Goal: Task Accomplishment & Management: Complete application form

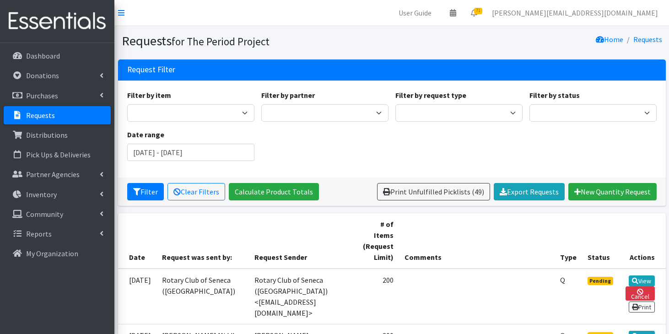
scroll to position [731, 0]
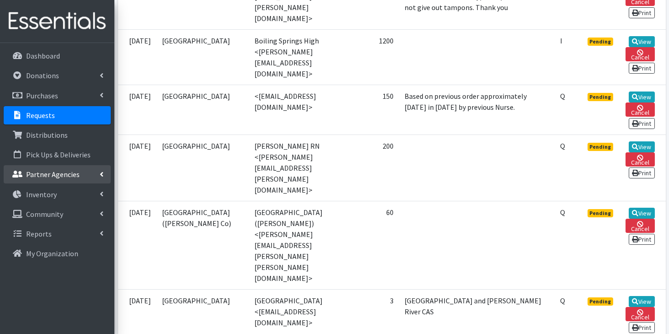
click at [69, 179] on link "Partner Agencies" at bounding box center [57, 174] width 107 height 18
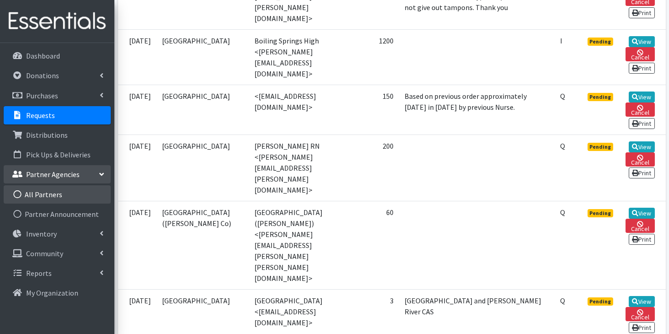
click at [65, 194] on link "All Partners" at bounding box center [57, 194] width 107 height 18
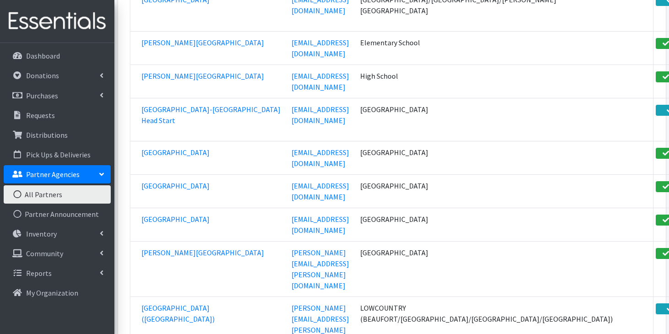
scroll to position [11431, 0]
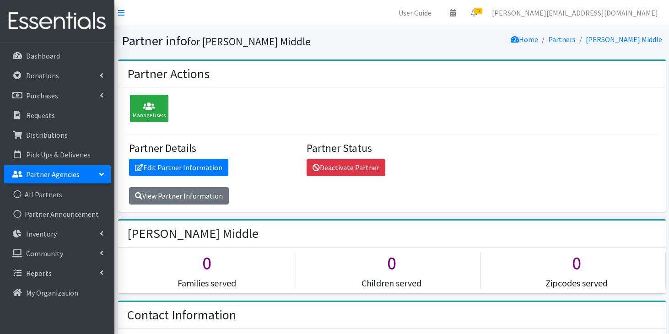
click at [159, 111] on div "Manage Users" at bounding box center [149, 108] width 38 height 27
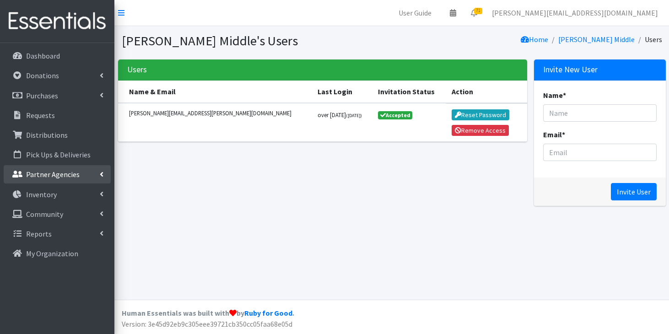
click at [80, 173] on link "Partner Agencies" at bounding box center [57, 174] width 107 height 18
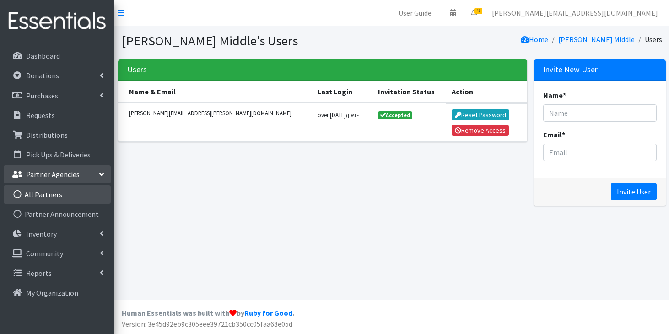
click at [69, 199] on link "All Partners" at bounding box center [57, 194] width 107 height 18
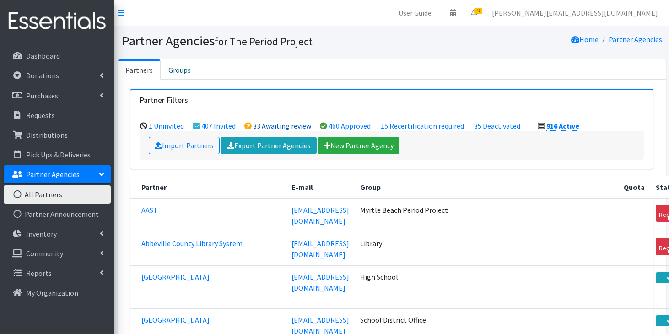
click at [270, 122] on link "33 Awaiting review" at bounding box center [282, 125] width 58 height 9
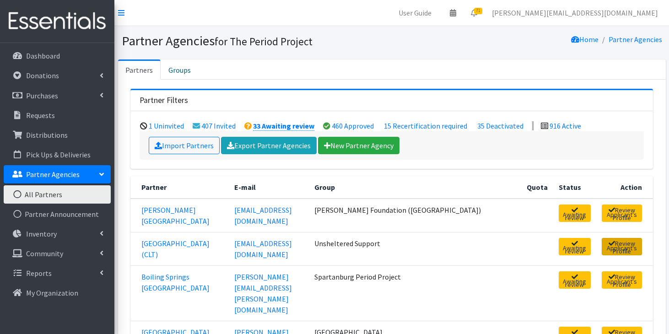
click at [609, 246] on link "Review Applicant's Profile" at bounding box center [622, 246] width 40 height 17
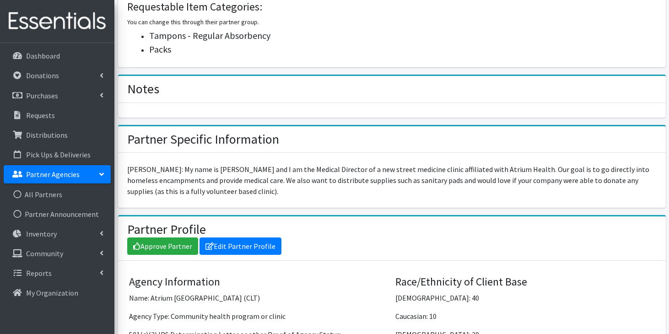
scroll to position [489, 0]
click at [155, 245] on link "Approve Partner" at bounding box center [162, 245] width 71 height 17
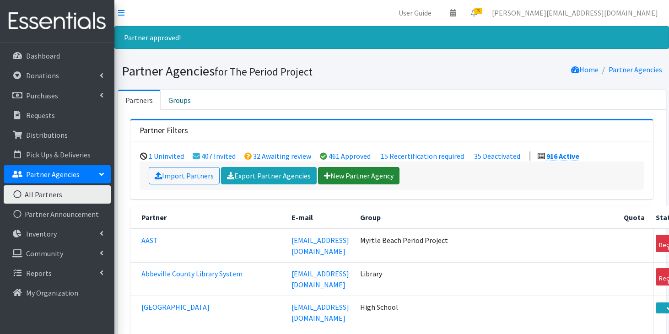
click at [332, 174] on link "New Partner Agency" at bounding box center [358, 175] width 81 height 17
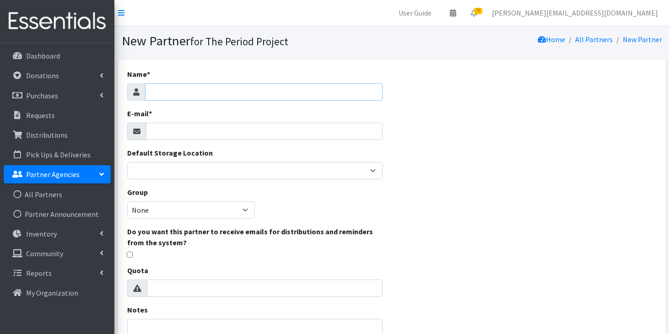
click at [234, 97] on input "Name *" at bounding box center [264, 91] width 238 height 17
paste input "[PERSON_NAME][GEOGRAPHIC_DATA]"
type input "[PERSON_NAME][GEOGRAPHIC_DATA]"
click at [235, 134] on input "E-mail *" at bounding box center [264, 131] width 237 height 17
paste input "[PERSON_NAME] <[EMAIL_ADDRESS][DOMAIN_NAME]>"
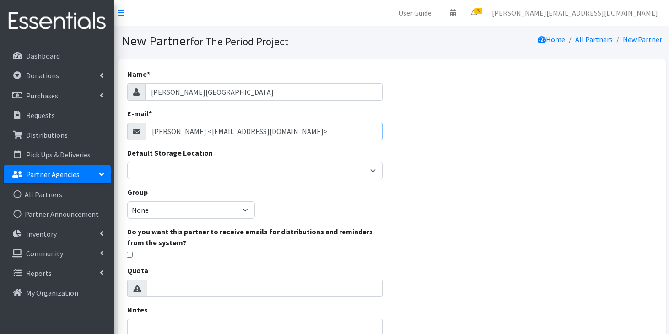
drag, startPoint x: 205, startPoint y: 133, endPoint x: 138, endPoint y: 129, distance: 67.8
click at [137, 130] on div "[PERSON_NAME] <[EMAIL_ADDRESS][DOMAIN_NAME]>" at bounding box center [255, 131] width 256 height 17
click at [215, 131] on input "[EMAIL_ADDRESS][DOMAIN_NAME]>" at bounding box center [264, 131] width 237 height 17
type input "[EMAIL_ADDRESS][DOMAIN_NAME]"
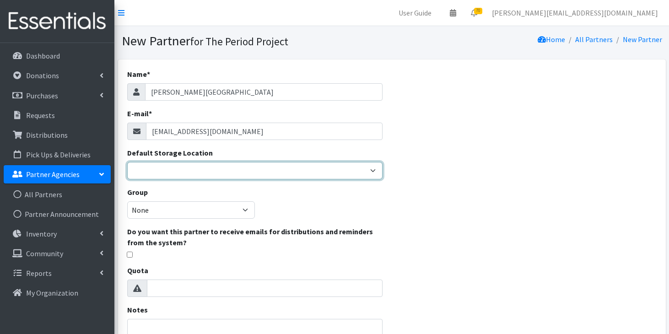
click at [205, 163] on select "[PERSON_NAME] HPP [GEOGRAPHIC_DATA], [GEOGRAPHIC_DATA] [GEOGRAPHIC_DATA] [GEOGR…" at bounding box center [255, 170] width 256 height 17
select select "253"
click at [127, 162] on select "[PERSON_NAME] HPP [GEOGRAPHIC_DATA], [GEOGRAPHIC_DATA] [GEOGRAPHIC_DATA] [GEOGR…" at bounding box center [255, 170] width 256 height 17
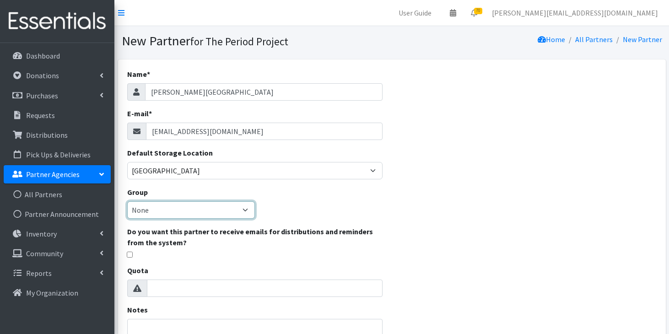
click at [199, 205] on select "None Middle School High School Elementary School Unsheltered Support Head Start…" at bounding box center [191, 209] width 128 height 17
select select "107"
click at [127, 201] on select "None Middle School High School Elementary School Unsheltered Support Head Start…" at bounding box center [191, 209] width 128 height 17
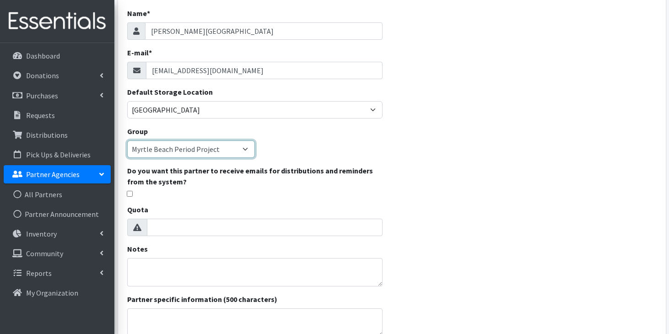
scroll to position [70, 0]
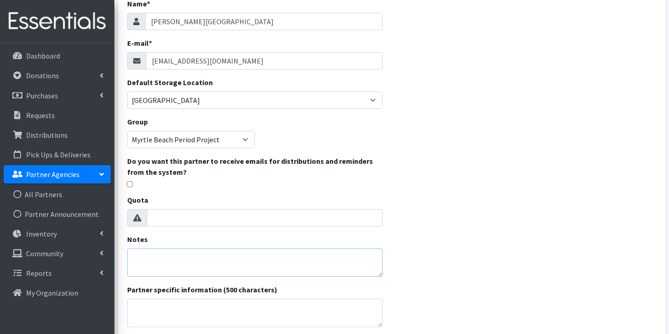
click at [217, 264] on textarea "Notes" at bounding box center [255, 262] width 256 height 28
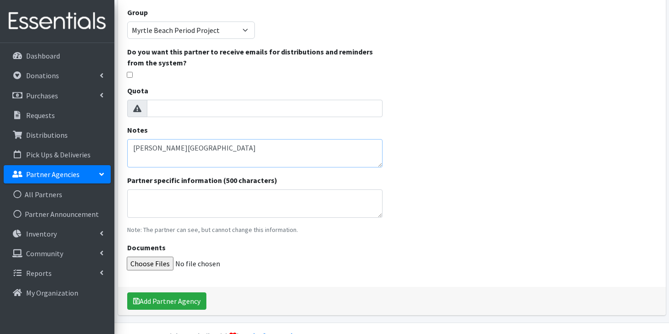
scroll to position [192, 0]
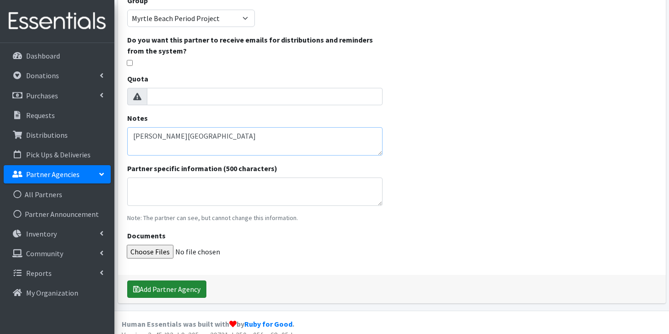
type textarea "Flor D1 elementary school"
click at [167, 293] on button "Add Partner Agency" at bounding box center [166, 288] width 79 height 17
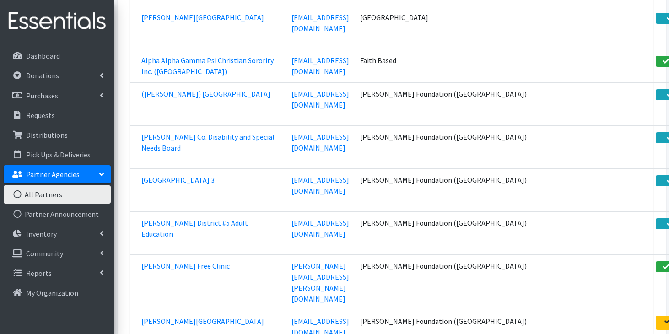
scroll to position [19523, 0]
